Goal: Transaction & Acquisition: Purchase product/service

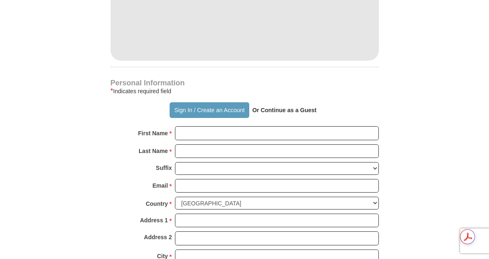
scroll to position [468, 0]
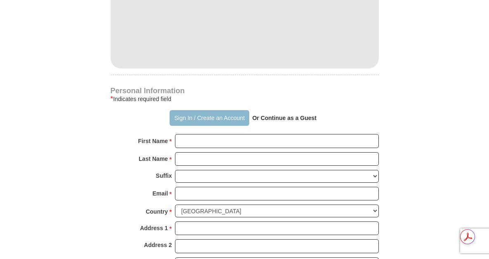
click at [189, 122] on button "Sign In / Create an Account" at bounding box center [210, 118] width 80 height 16
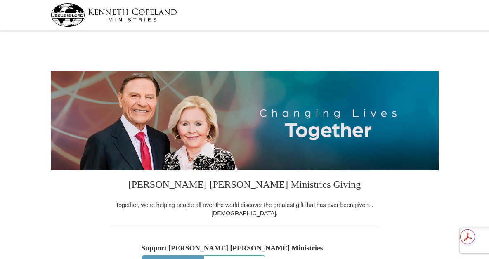
select select "SC"
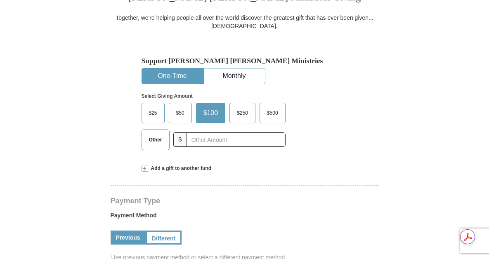
scroll to position [196, 0]
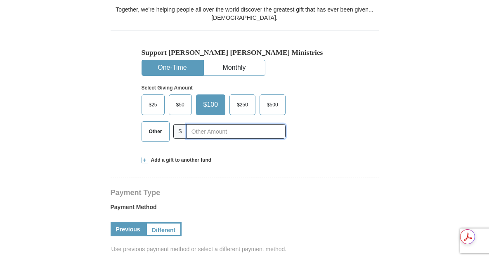
click at [203, 131] on input "text" at bounding box center [236, 131] width 99 height 14
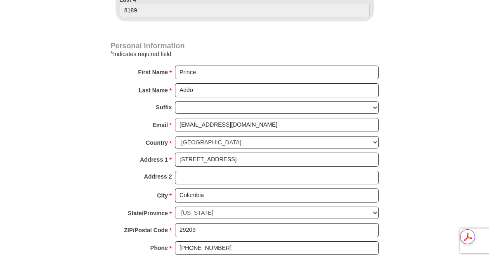
scroll to position [490, 0]
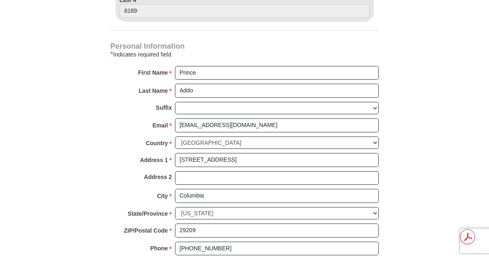
type input "40"
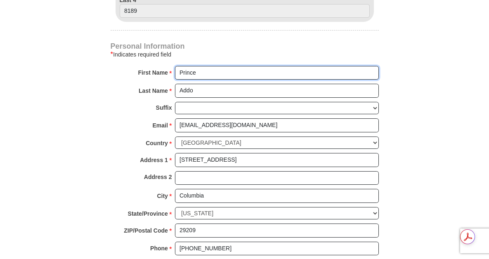
click at [223, 74] on input "Prince" at bounding box center [277, 73] width 204 height 14
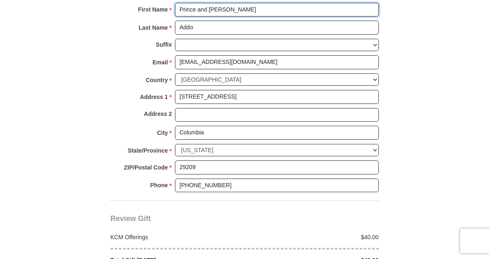
scroll to position [558, 0]
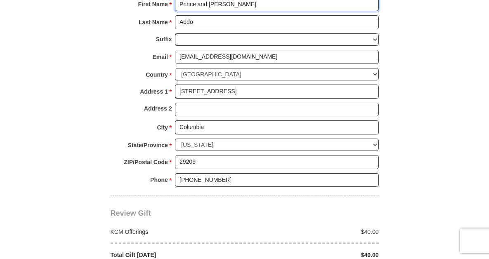
type input "Prince and Loretta"
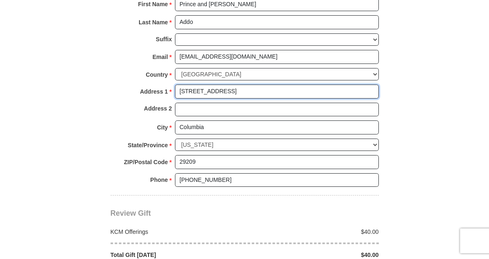
click at [270, 92] on input "403 Wormwood Lane, Apt H" at bounding box center [277, 92] width 204 height 14
type input "4"
type input "501 S. Blairstone Road"
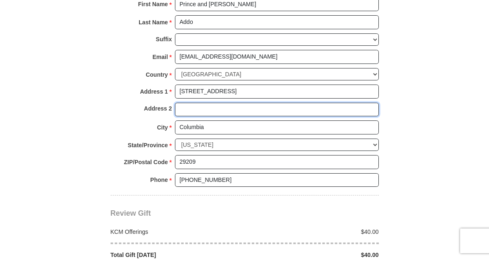
type input "126"
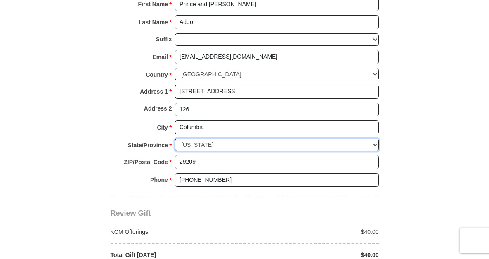
select select "FL"
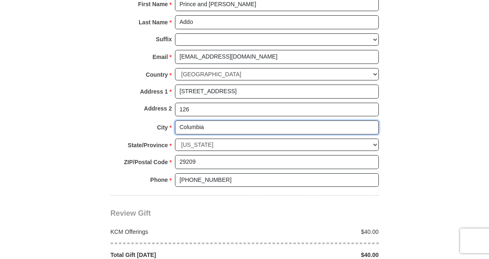
click at [230, 129] on input "Columbia" at bounding box center [277, 128] width 204 height 14
type input "C"
type input "Tallahassee"
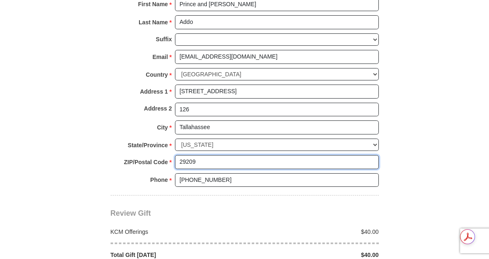
click at [217, 163] on input "29209" at bounding box center [277, 162] width 204 height 14
type input "2"
type input "32301"
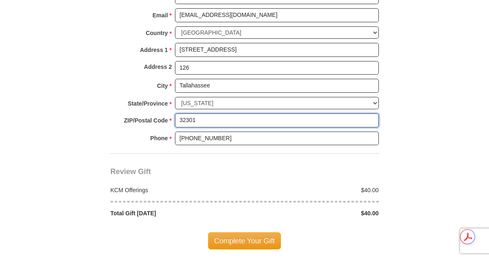
scroll to position [599, 0]
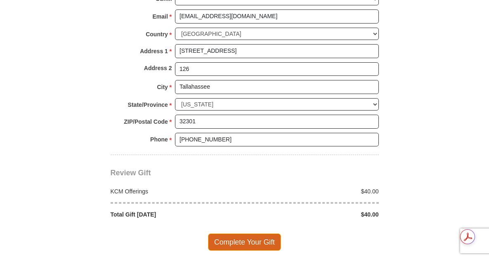
click at [239, 240] on span "Complete Your Gift" at bounding box center [244, 242] width 73 height 17
